Goal: Task Accomplishment & Management: Manage account settings

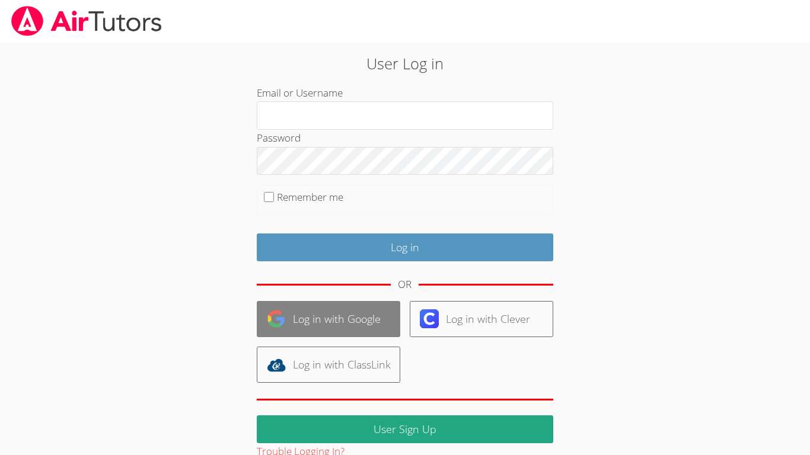
click at [352, 324] on link "Log in with Google" at bounding box center [328, 319] width 143 height 36
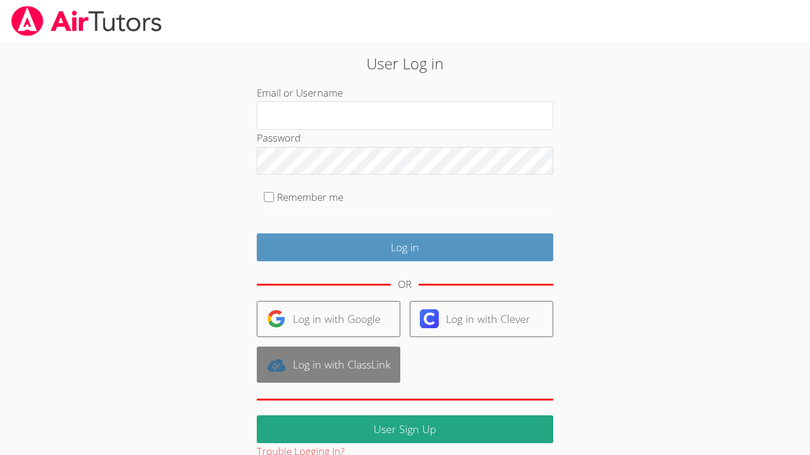
scroll to position [23, 0]
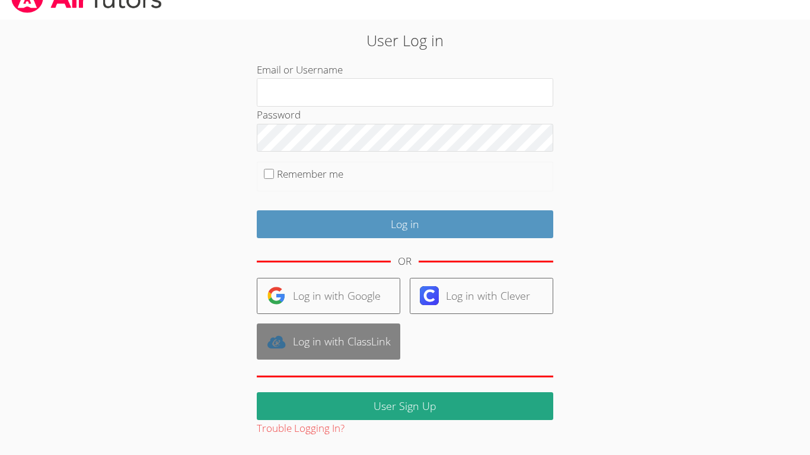
click at [351, 335] on link "Log in with ClassLink" at bounding box center [328, 342] width 143 height 36
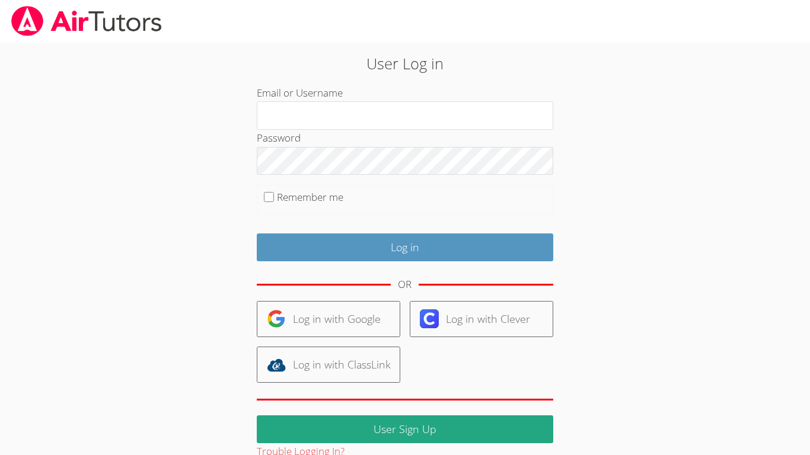
scroll to position [23, 0]
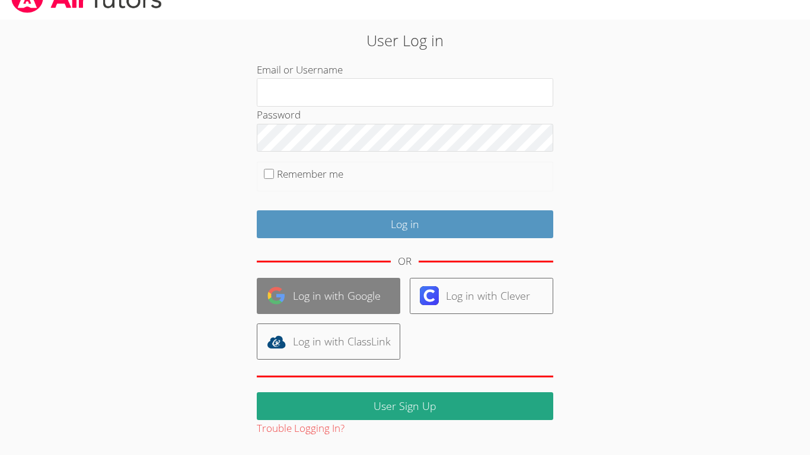
click at [353, 299] on link "Log in with Google" at bounding box center [328, 296] width 143 height 36
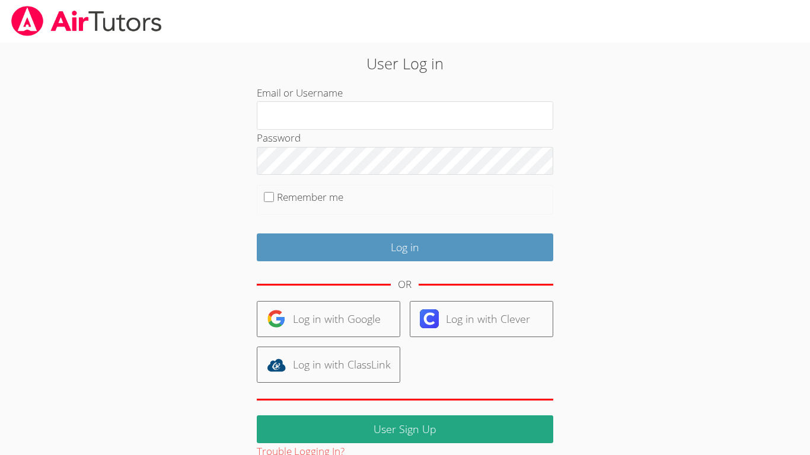
click at [622, 245] on div "User Log in Email or Username Password Remember me Log in OR Log in with Google…" at bounding box center [404, 256] width 437 height 408
